Goal: Book appointment/travel/reservation

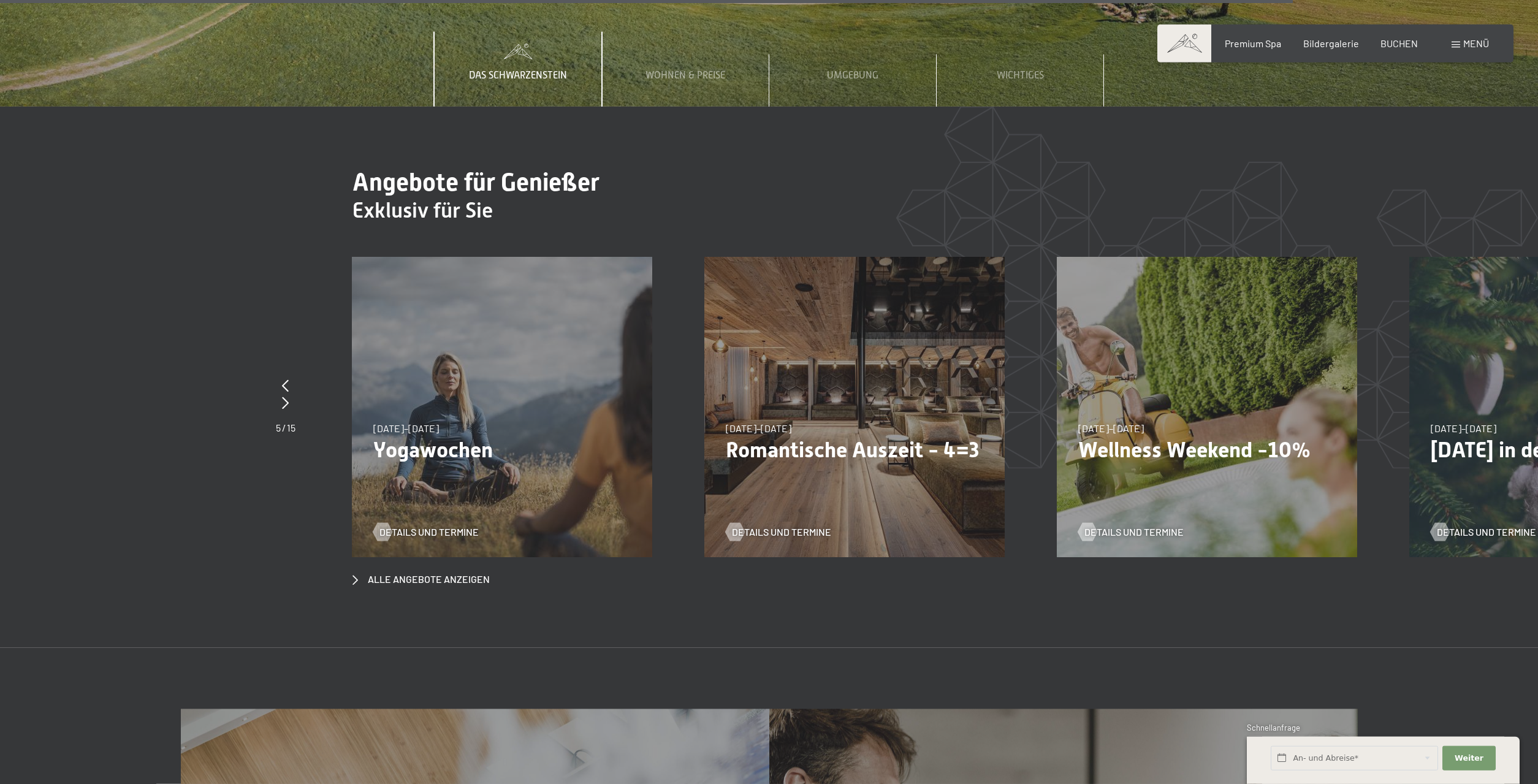
scroll to position [6753, 0]
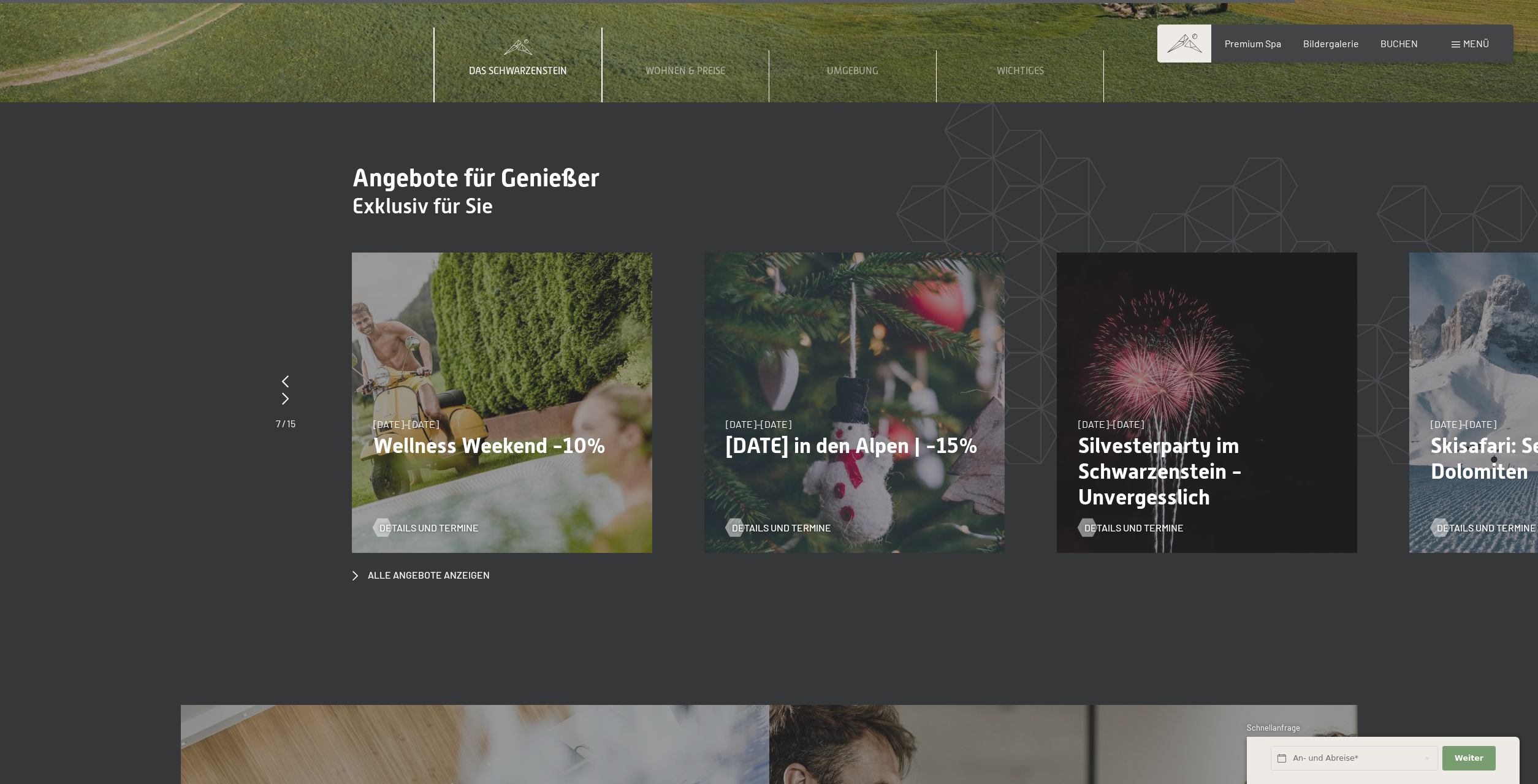
click at [486, 433] on p "Wellness Weekend -10%" at bounding box center [502, 445] width 258 height 26
click at [458, 521] on span "Details und Termine" at bounding box center [441, 527] width 99 height 13
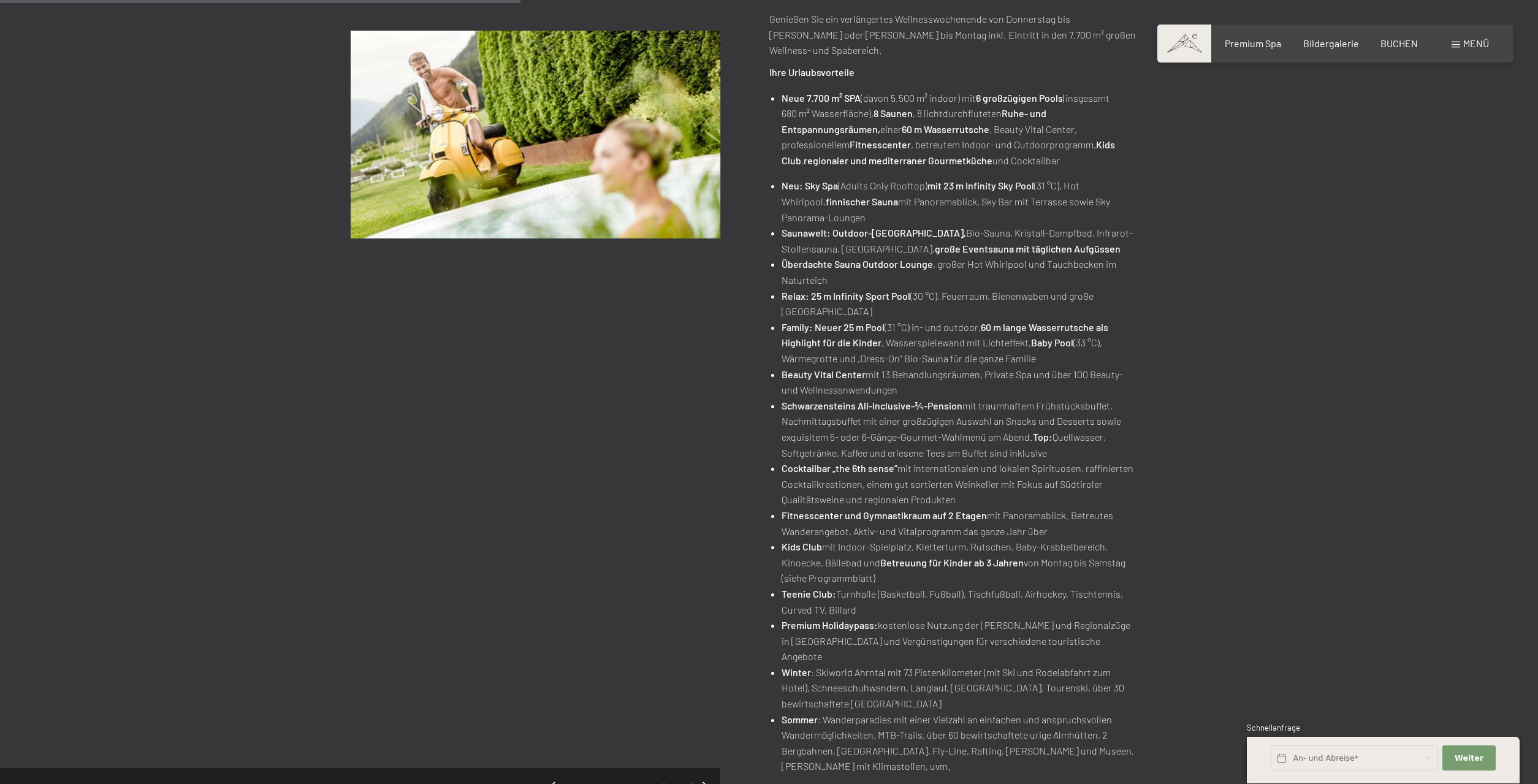
scroll to position [438, 0]
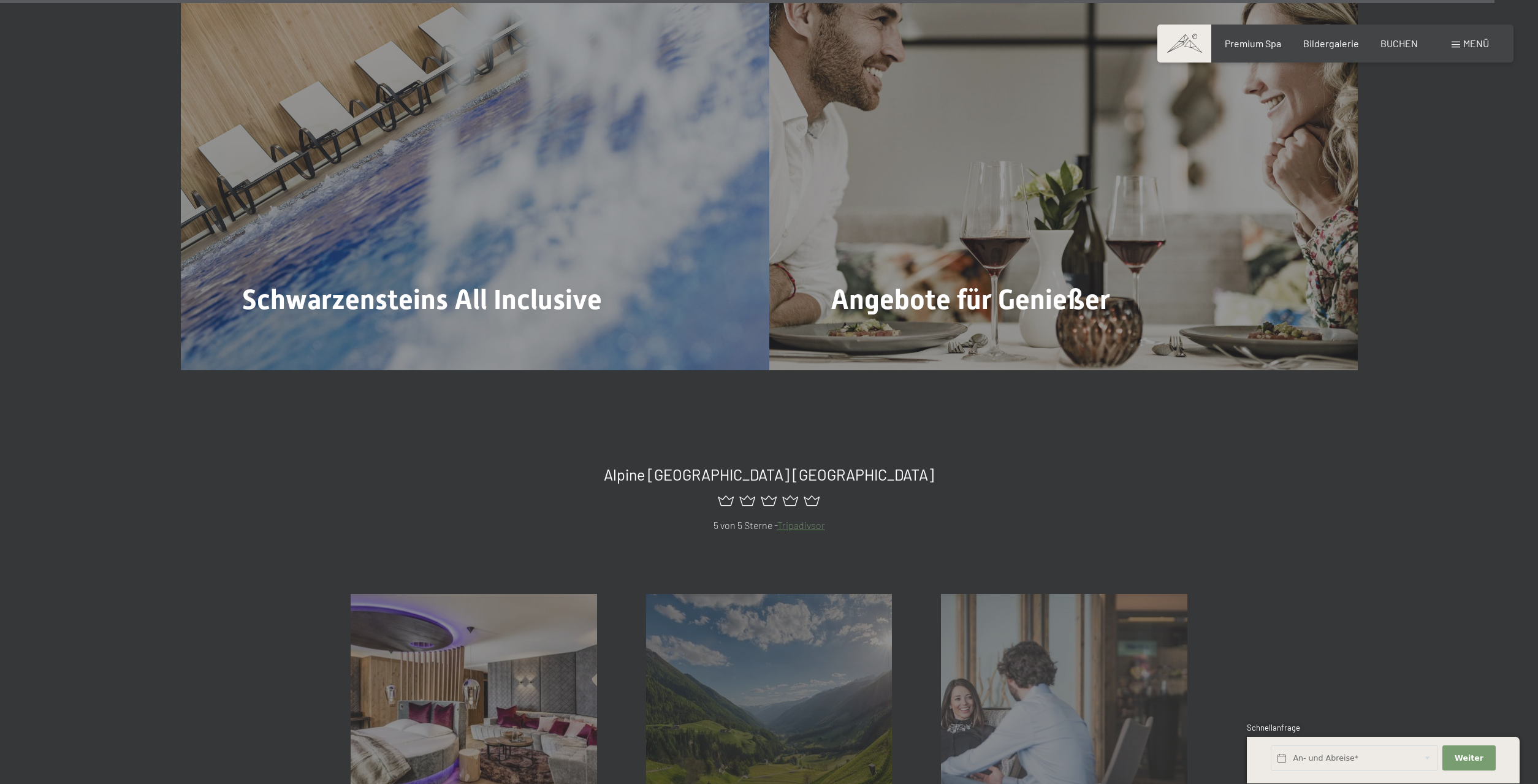
scroll to position [8079, 0]
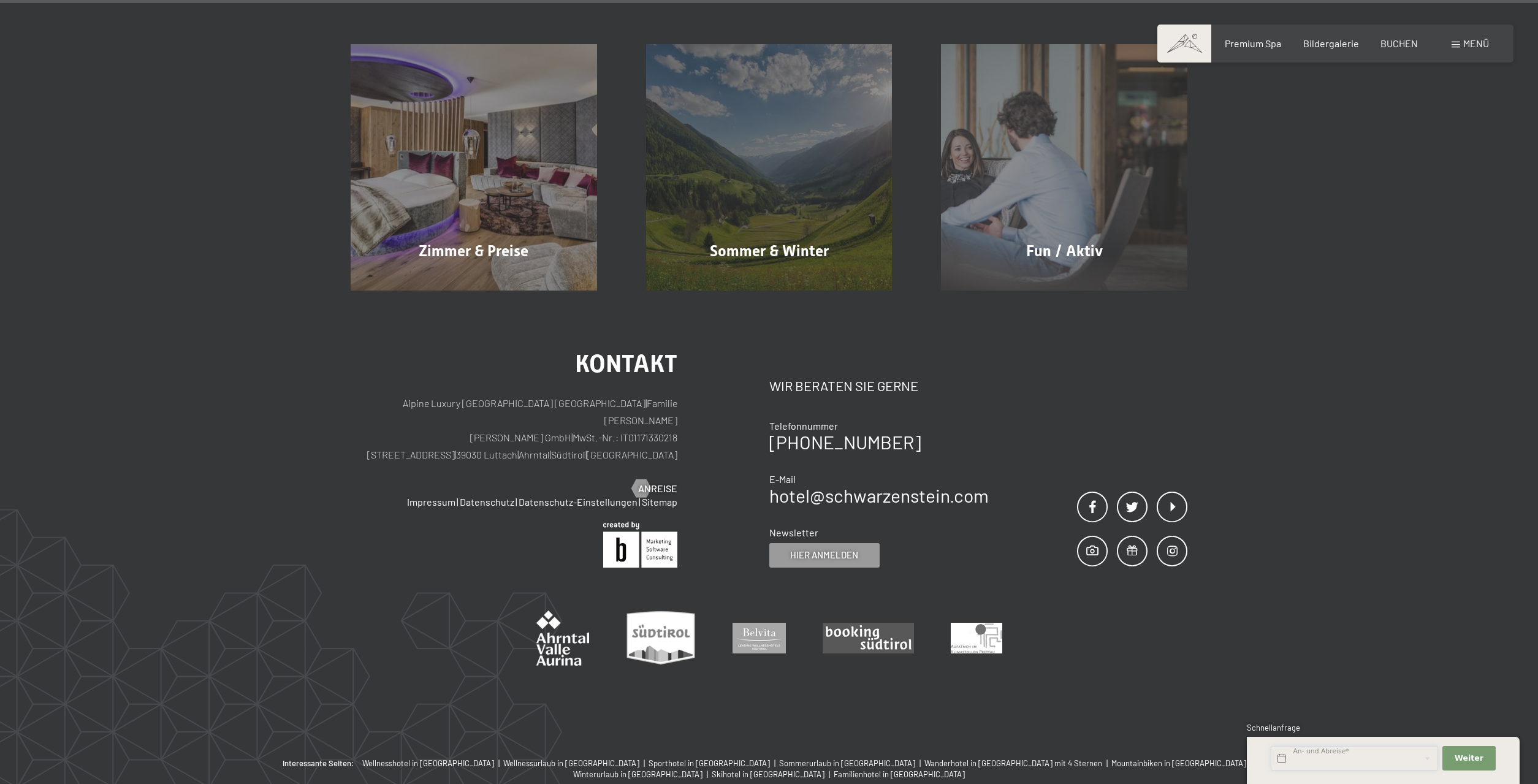
click at [1353, 758] on input "text" at bounding box center [1355, 759] width 168 height 25
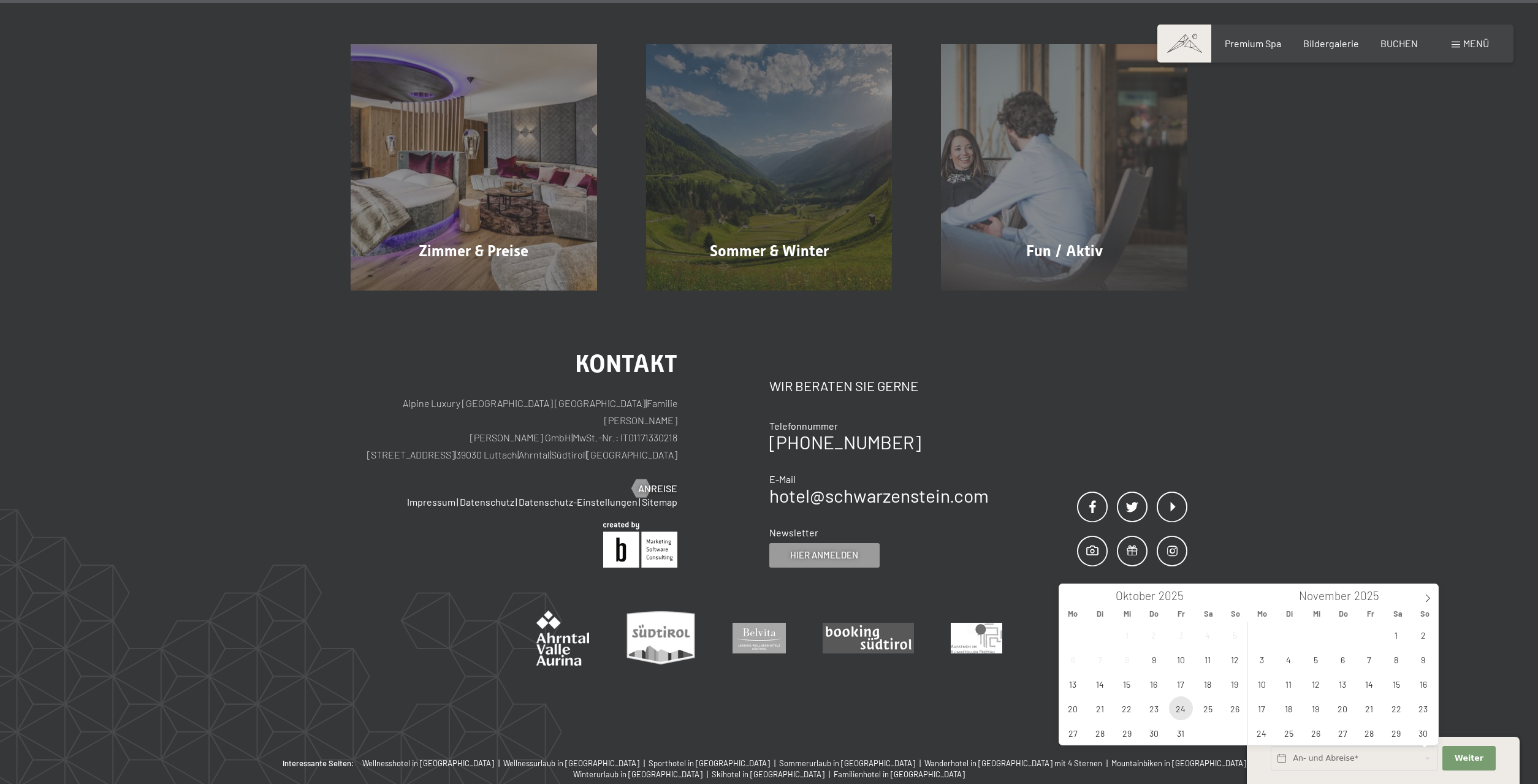
click at [1181, 708] on span "24" at bounding box center [1181, 708] width 24 height 24
click at [1233, 709] on span "26" at bounding box center [1235, 708] width 24 height 24
type input "Fr. 24.10.2025 - So. 26.10.2025"
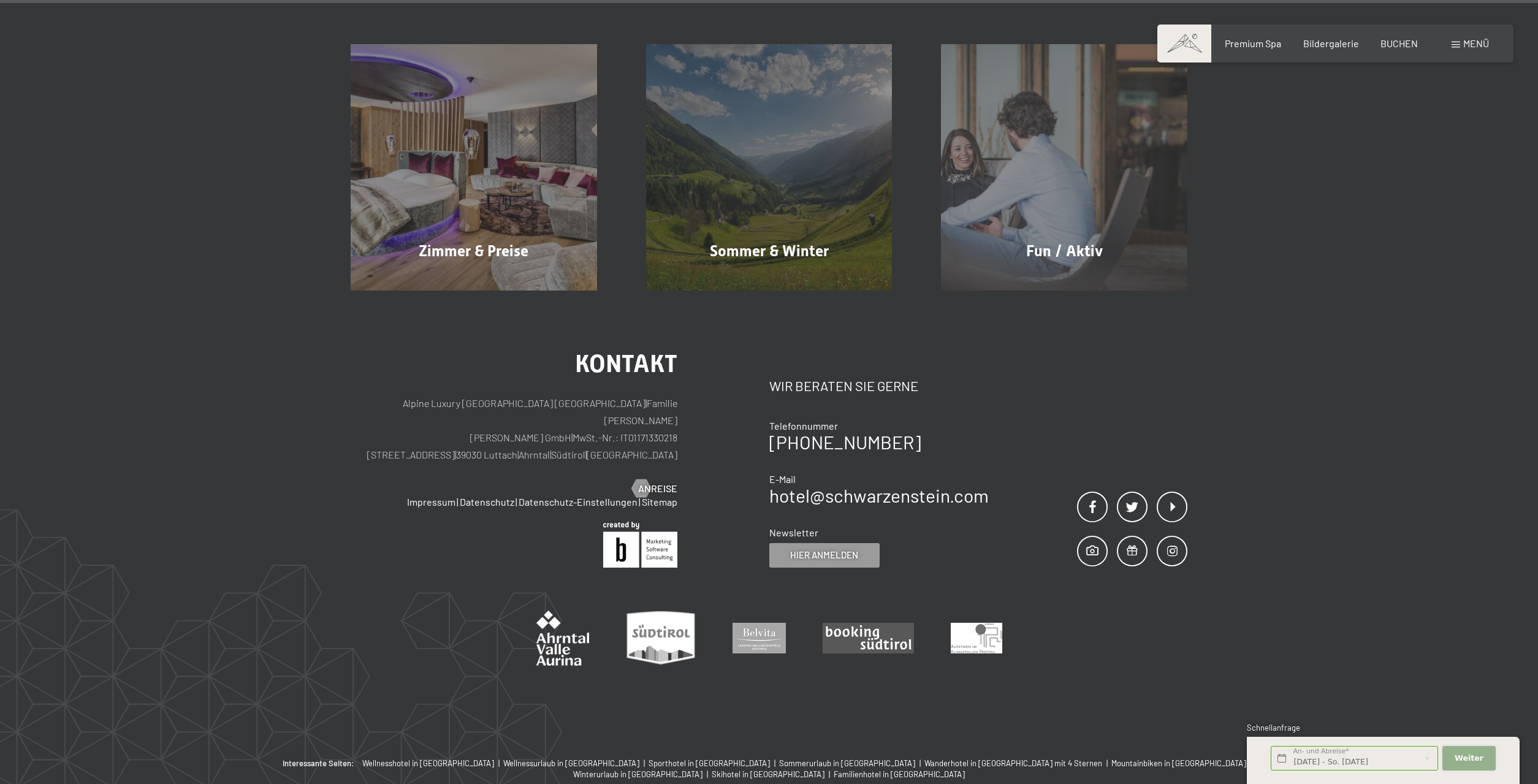
click at [1473, 759] on span "Weiter" at bounding box center [1469, 759] width 29 height 11
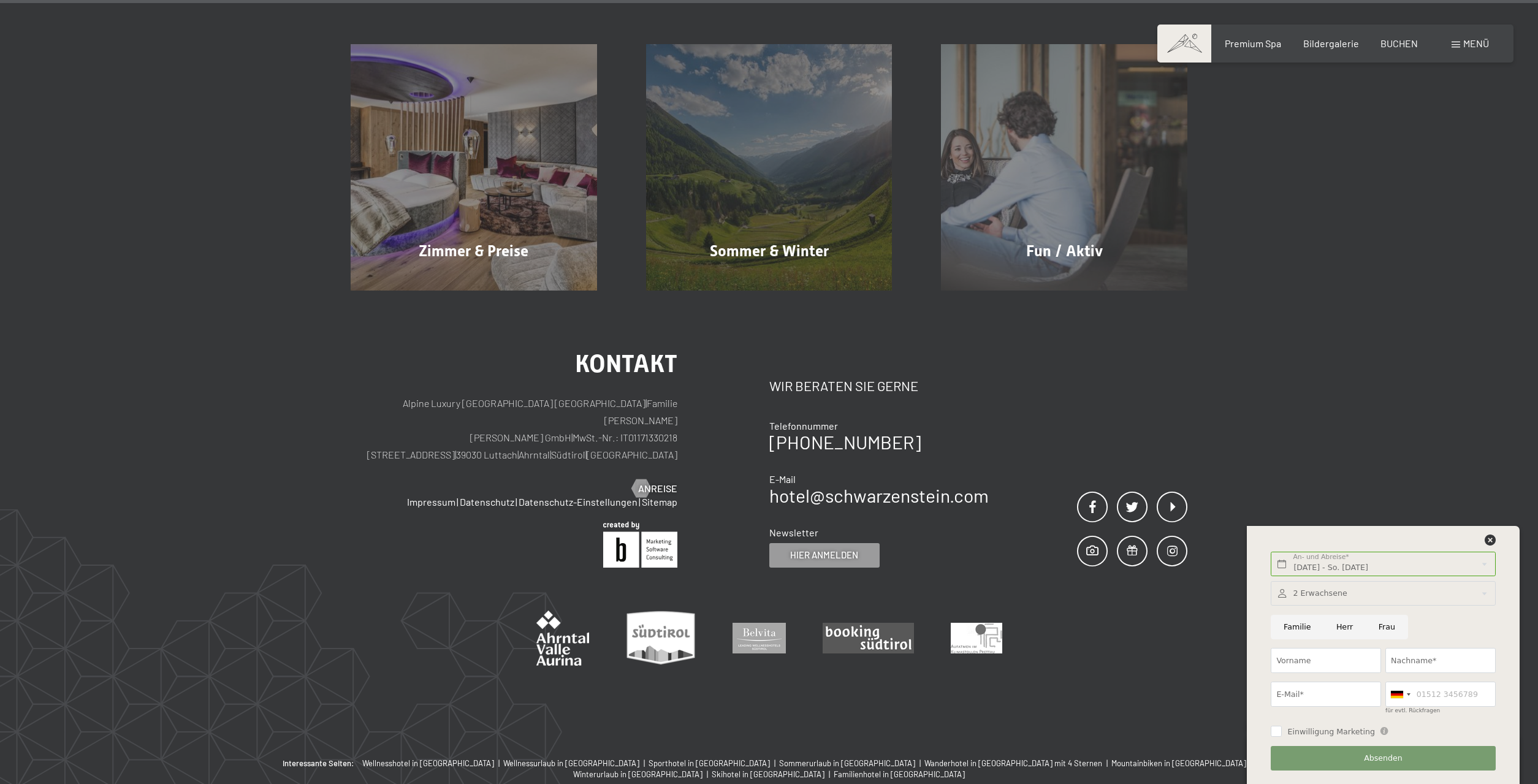
click at [1379, 626] on input "Frau" at bounding box center [1387, 628] width 42 height 25
radio input "true"
click at [1330, 657] on input "Vorname" at bounding box center [1326, 661] width 111 height 25
type input "Brigitte"
type input "Schranzhofer"
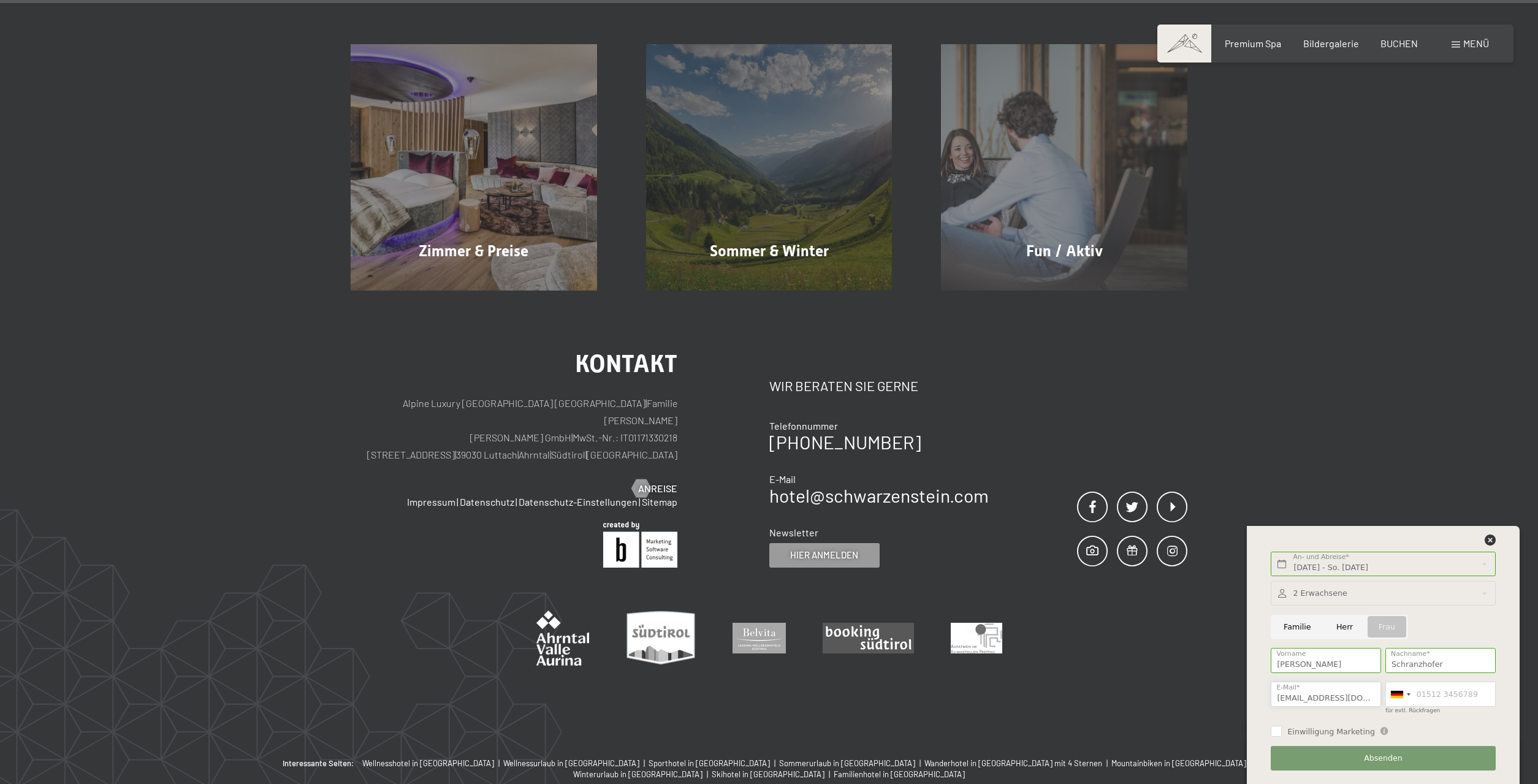
type input "bschranzhofer@gmail.com"
click at [1415, 696] on input "für evtl. Rückfragen" at bounding box center [1440, 695] width 111 height 25
click at [1408, 695] on div at bounding box center [1408, 694] width 4 height 2
click at [1429, 589] on span "[GEOGRAPHIC_DATA] ([GEOGRAPHIC_DATA])" at bounding box center [1515, 587] width 190 height 10
type input "3494005348"
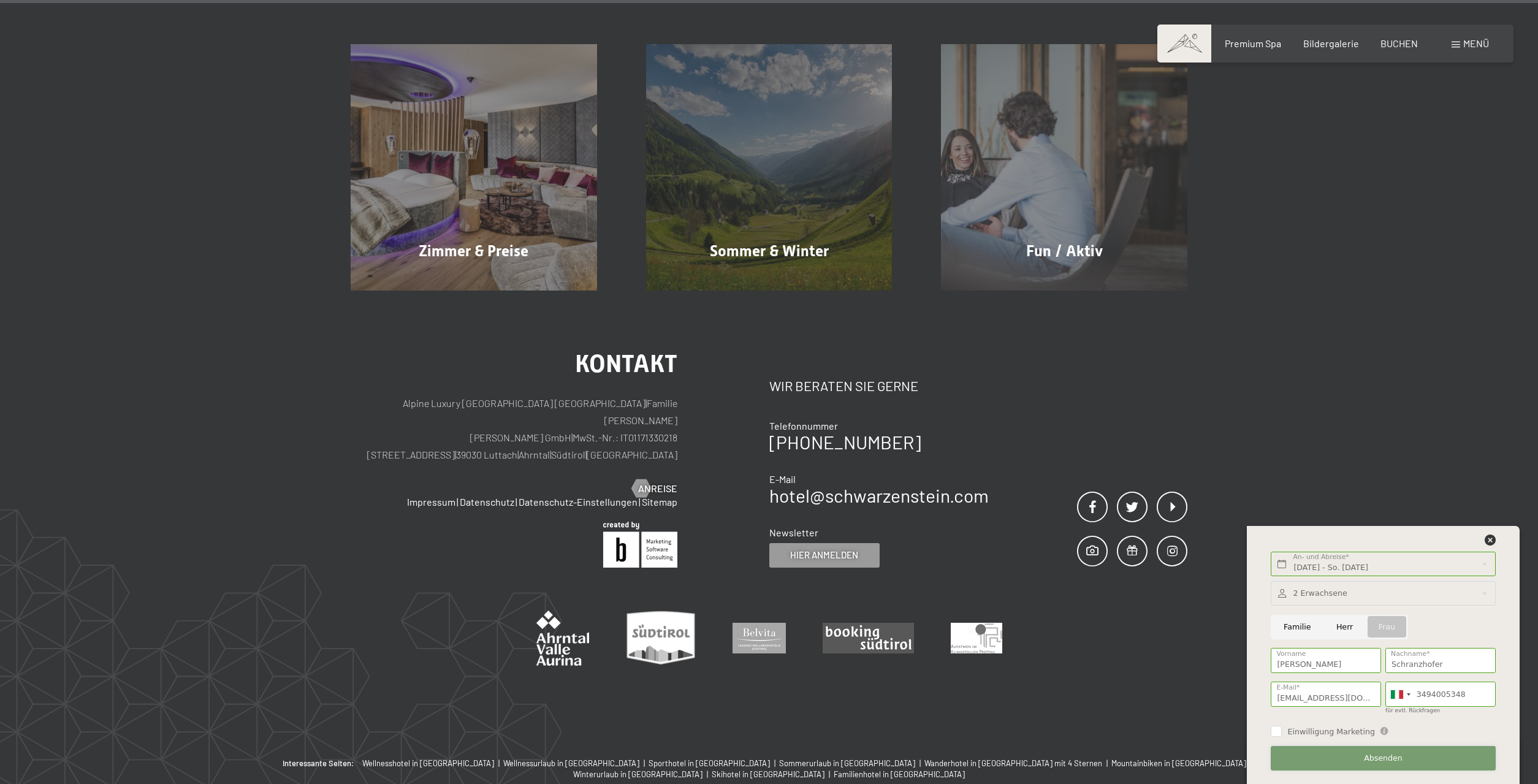
click at [1392, 757] on span "Absenden" at bounding box center [1383, 759] width 39 height 11
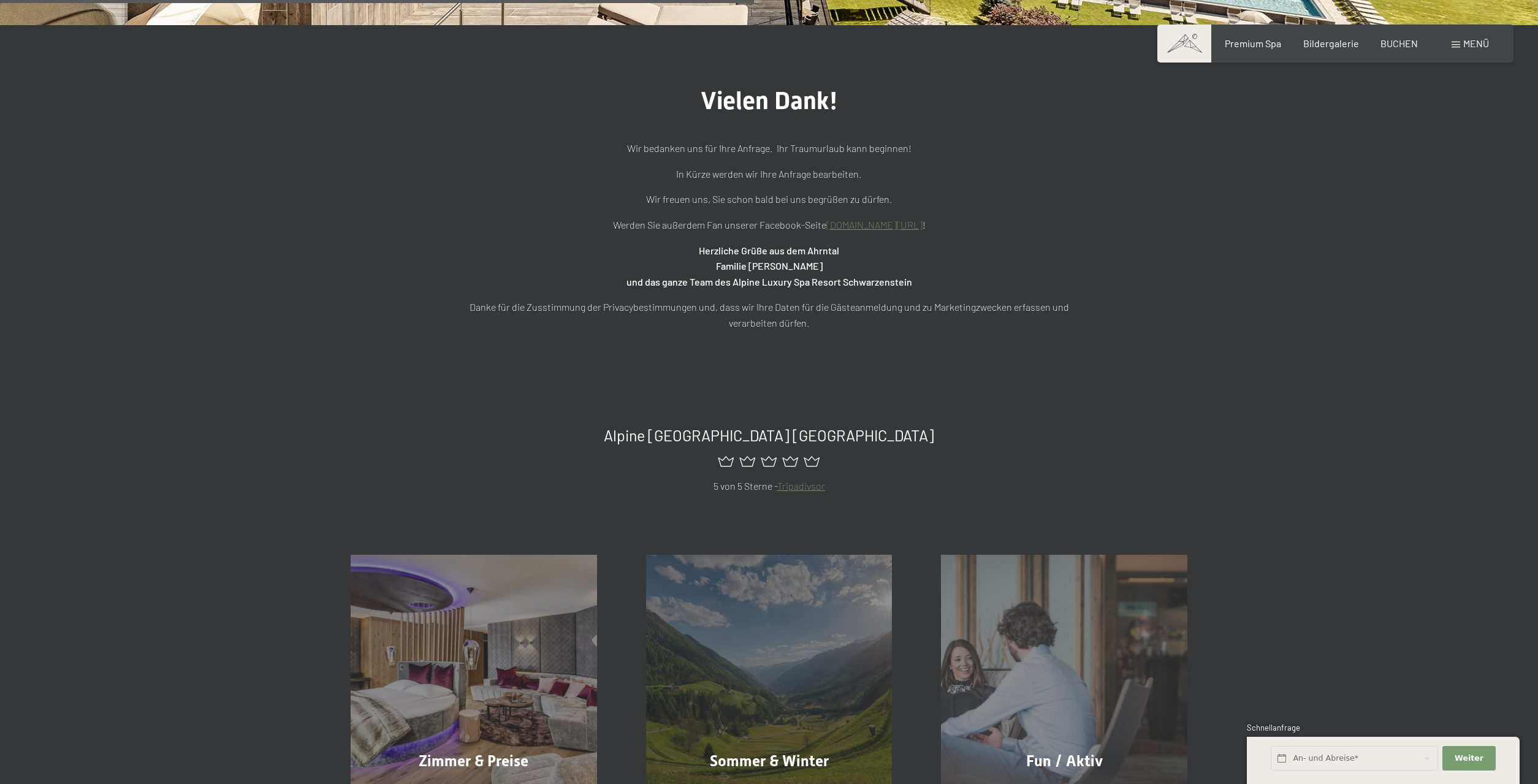
scroll to position [875, 0]
